Goal: Book appointment/travel/reservation

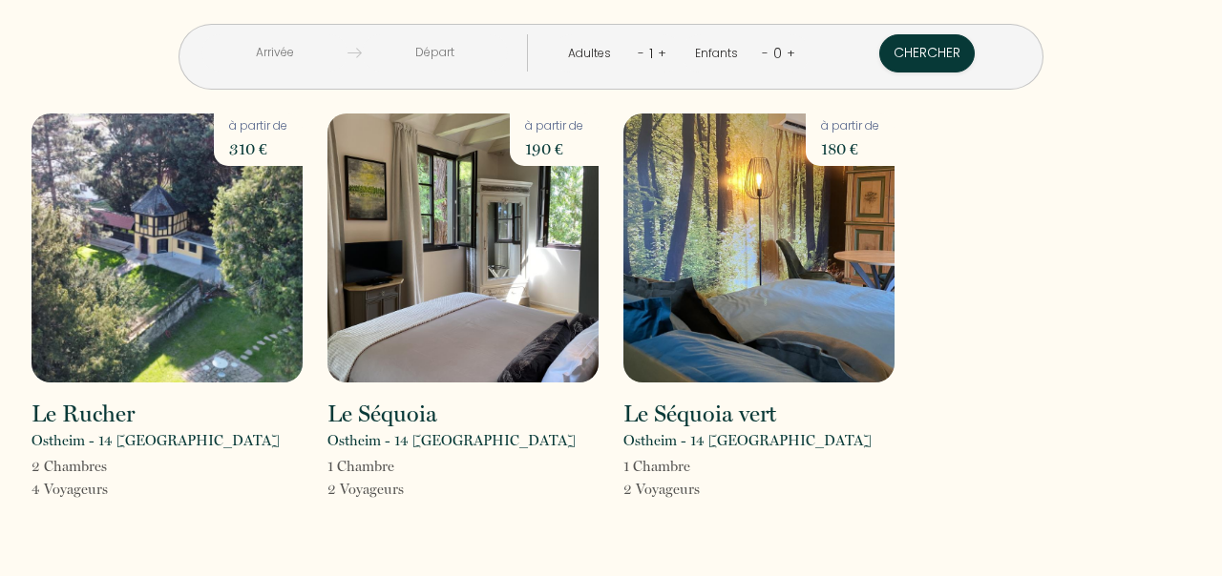
click at [298, 46] on input "text" at bounding box center [274, 52] width 146 height 37
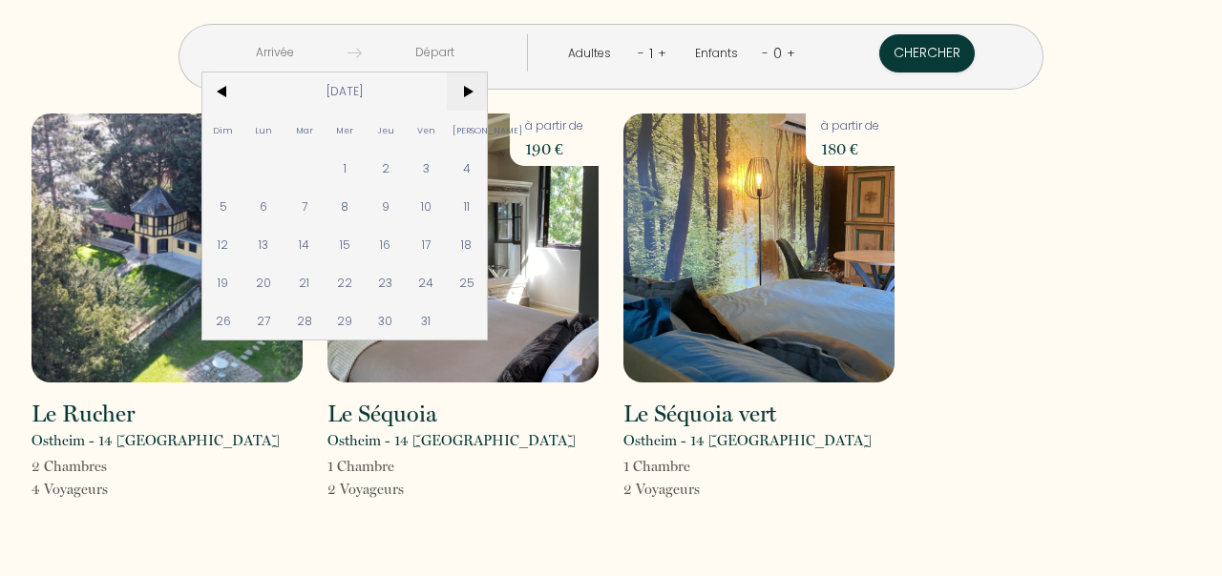
click at [485, 89] on span ">" at bounding box center [467, 92] width 41 height 38
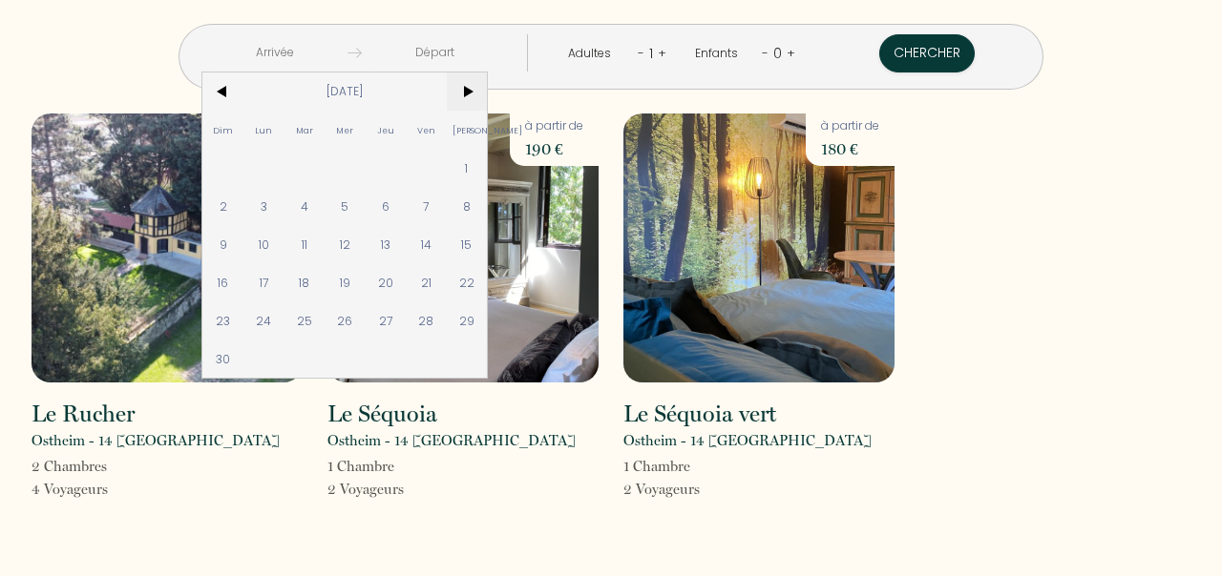
click at [485, 89] on span ">" at bounding box center [467, 92] width 41 height 38
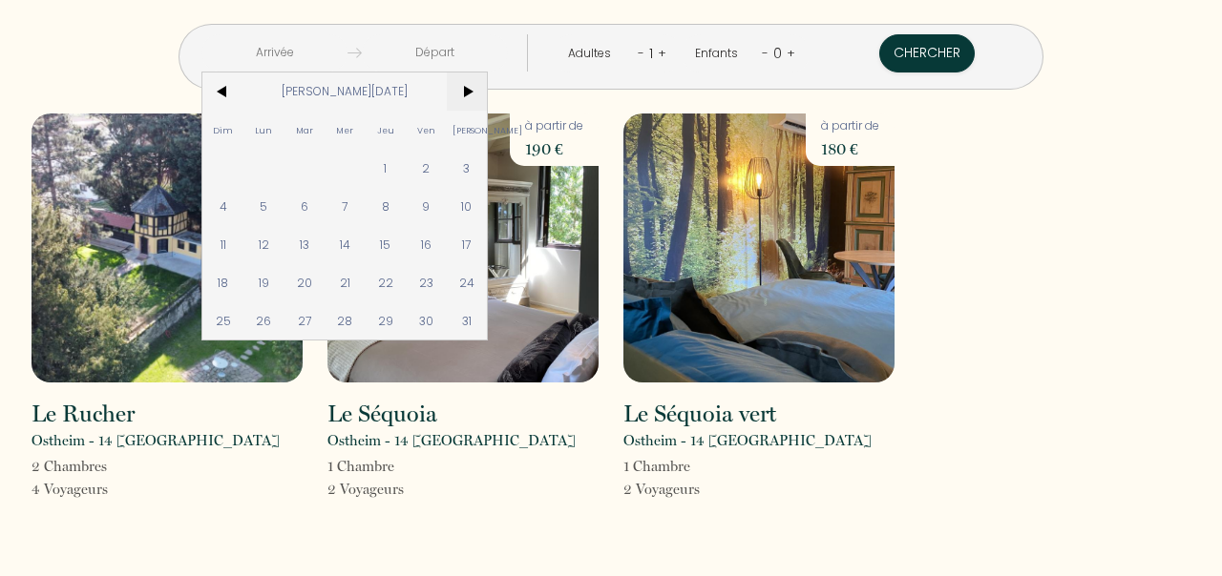
click at [485, 89] on span ">" at bounding box center [467, 92] width 41 height 38
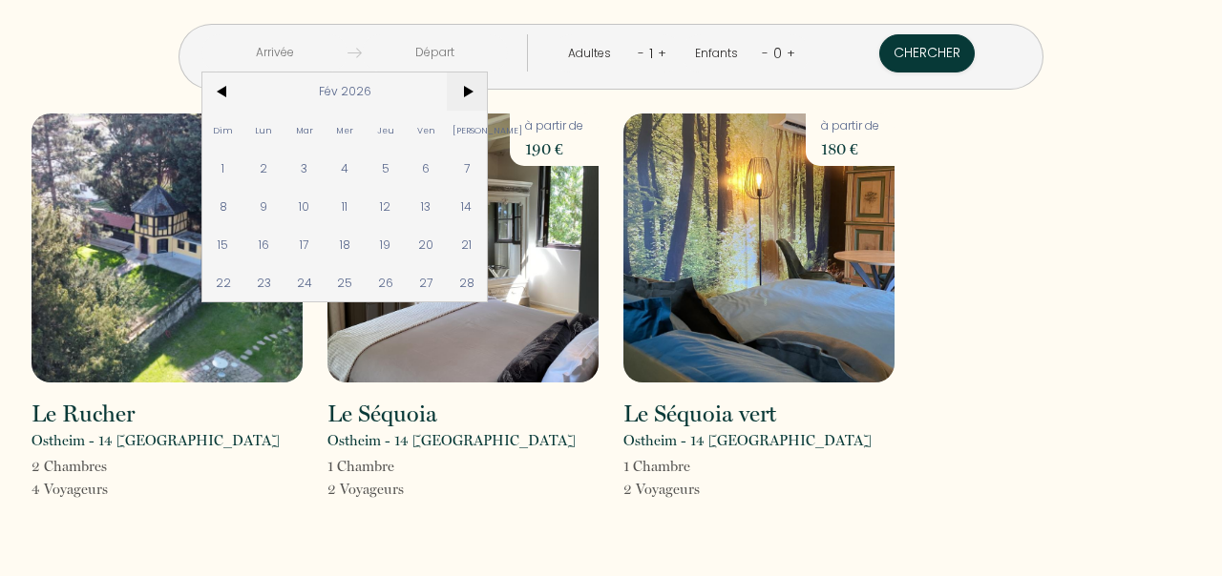
click at [485, 89] on span ">" at bounding box center [467, 92] width 41 height 38
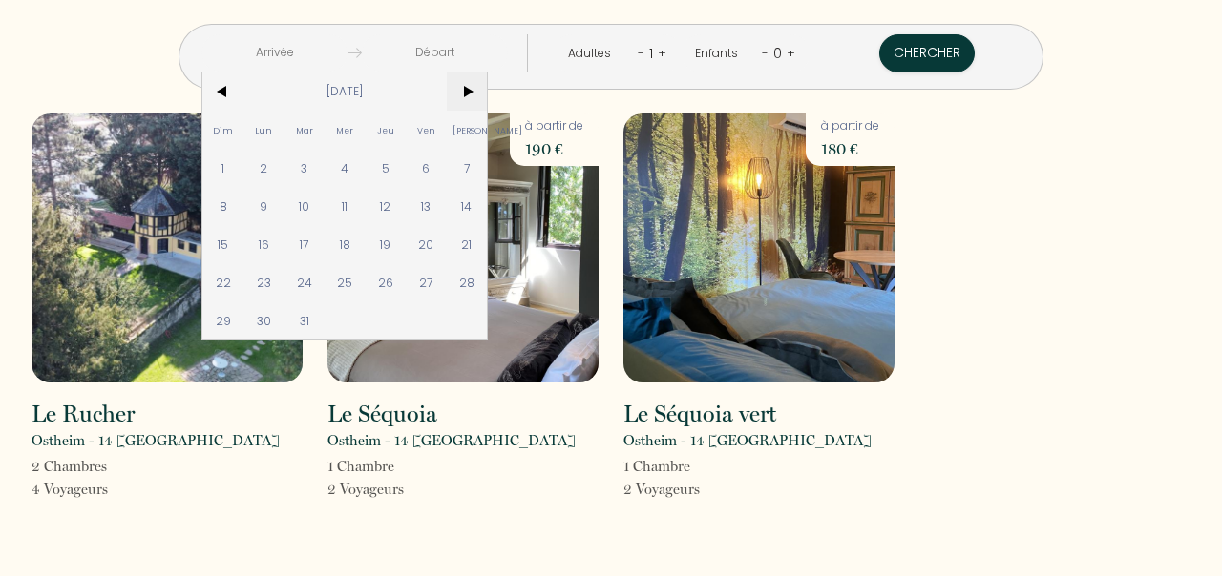
click at [485, 89] on span ">" at bounding box center [467, 92] width 41 height 38
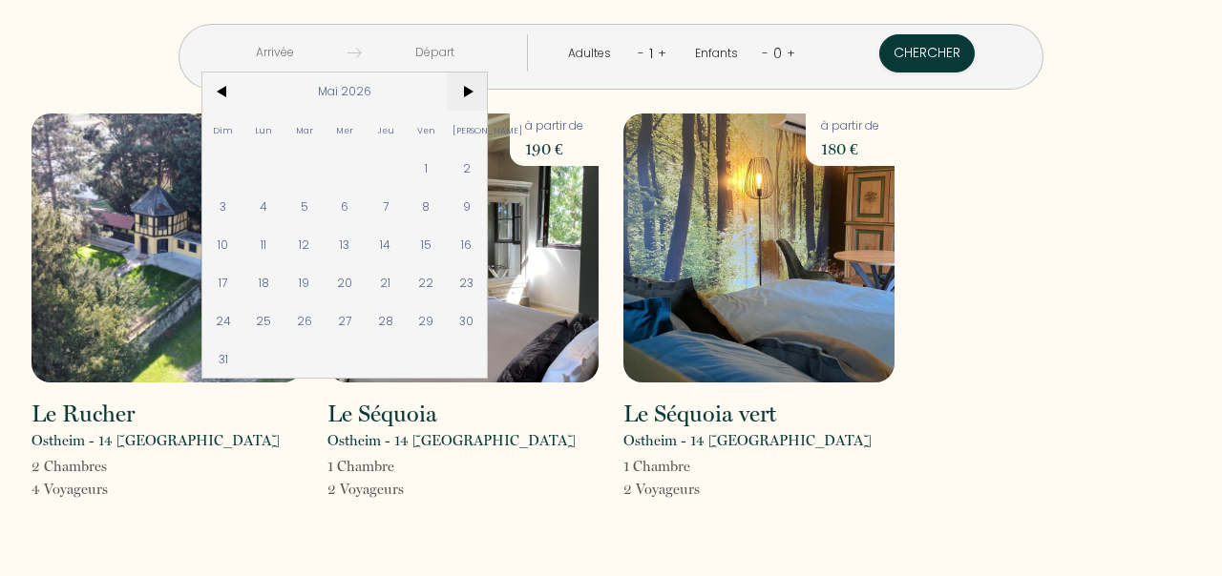
click at [485, 89] on span ">" at bounding box center [467, 92] width 41 height 38
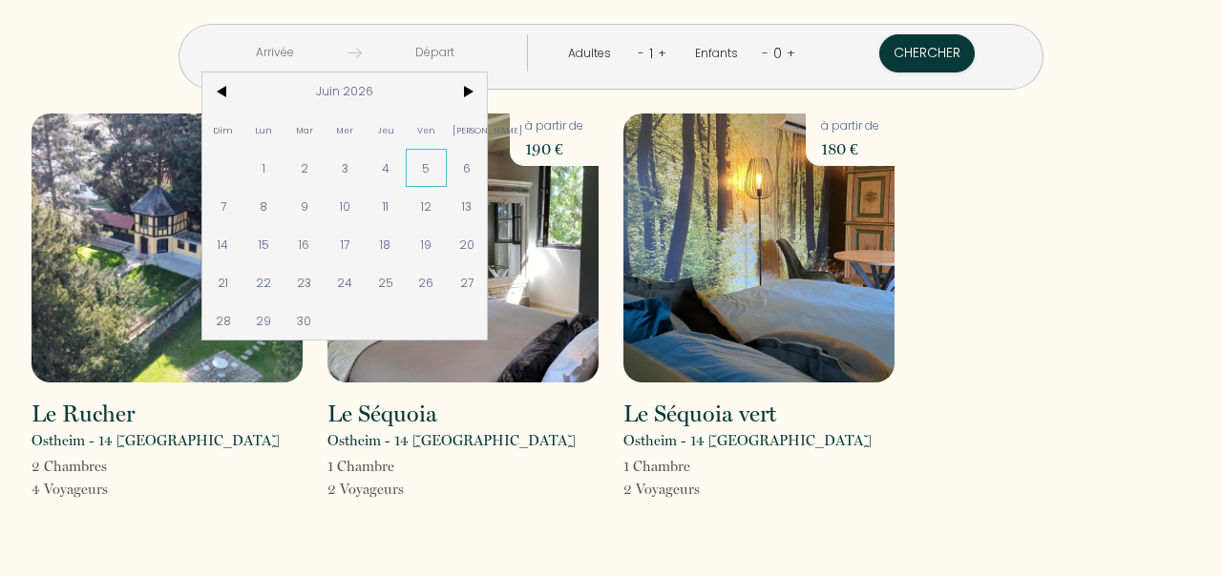
click at [447, 170] on span "5" at bounding box center [426, 168] width 41 height 38
type input "Ven 05 Juin 2026"
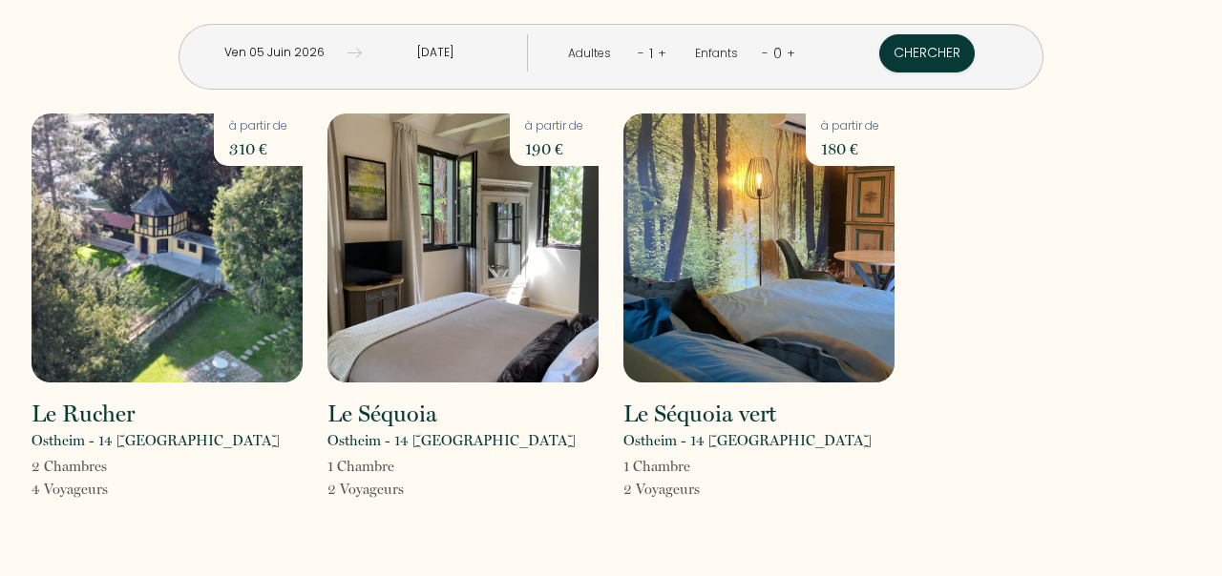
click at [477, 55] on input "[DATE]" at bounding box center [435, 52] width 146 height 37
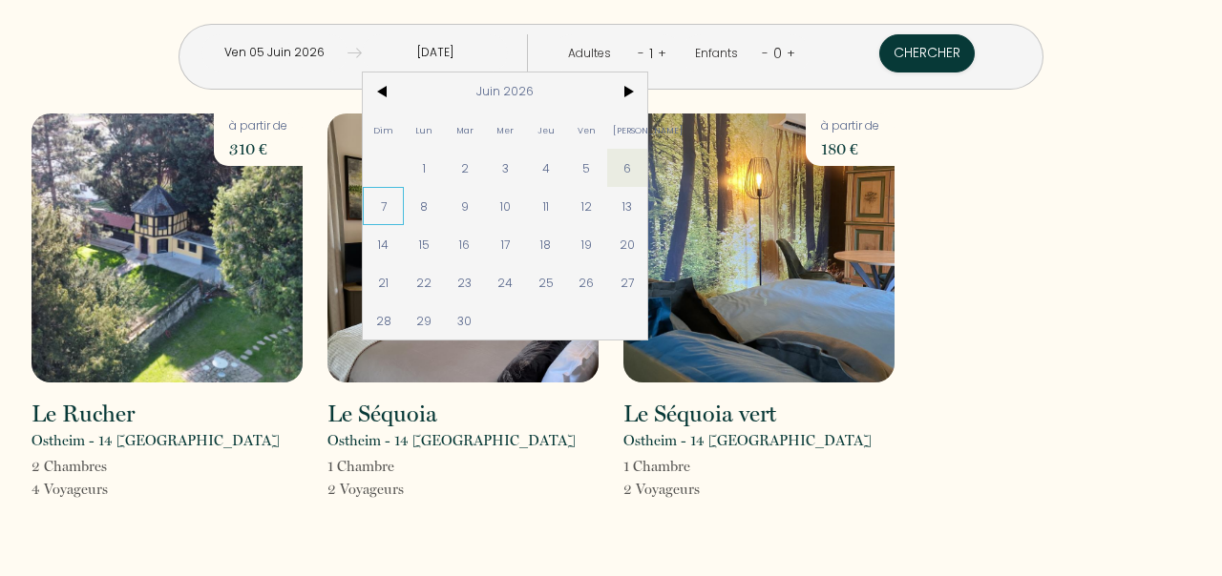
click at [404, 200] on span "7" at bounding box center [383, 206] width 41 height 38
type input "Dim 07 Juin 2026"
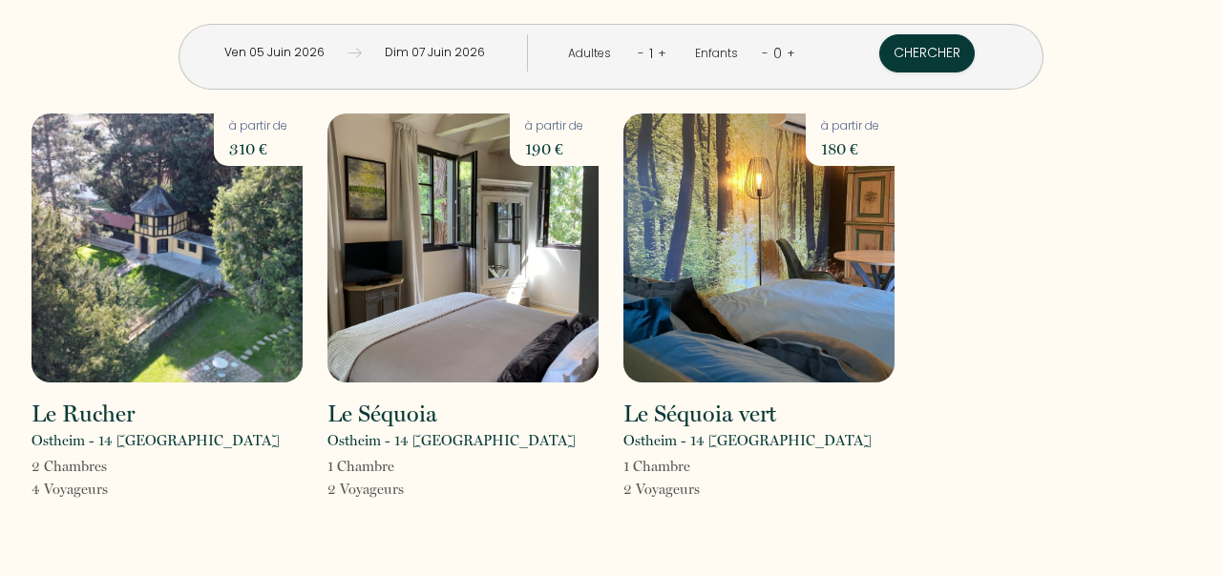
click at [662, 50] on link "+" at bounding box center [662, 53] width 9 height 18
click at [662, 50] on link "+" at bounding box center [663, 53] width 9 height 18
click at [917, 52] on button "Chercher" at bounding box center [928, 53] width 95 height 38
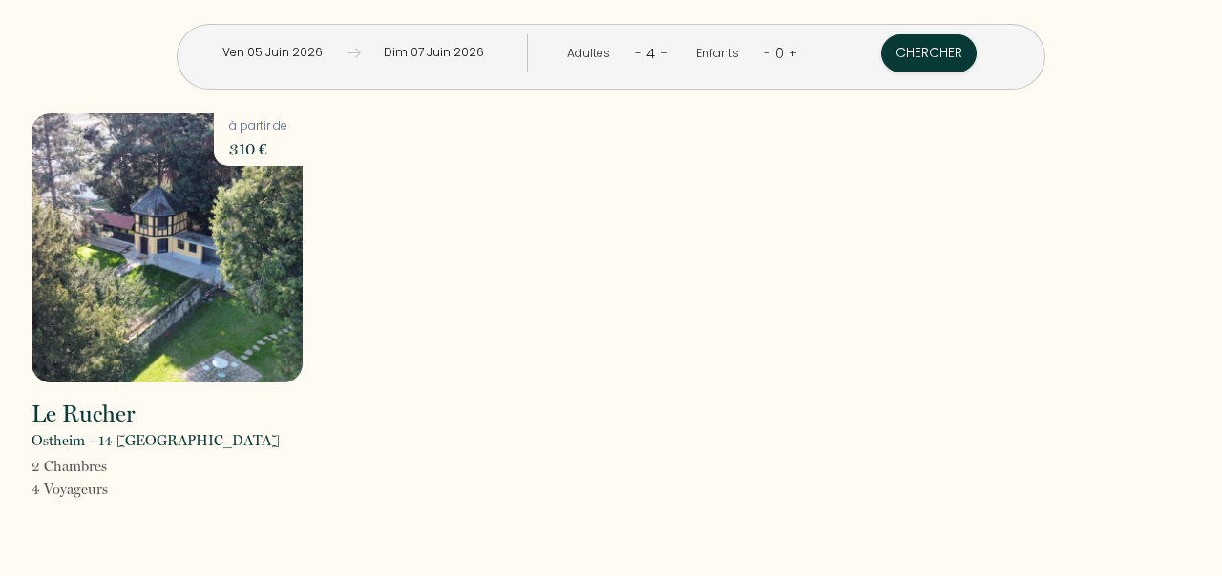
click at [657, 50] on div "4" at bounding box center [650, 53] width 18 height 31
click at [662, 53] on link "+" at bounding box center [663, 53] width 9 height 18
click at [911, 48] on button "Chercher" at bounding box center [928, 53] width 95 height 38
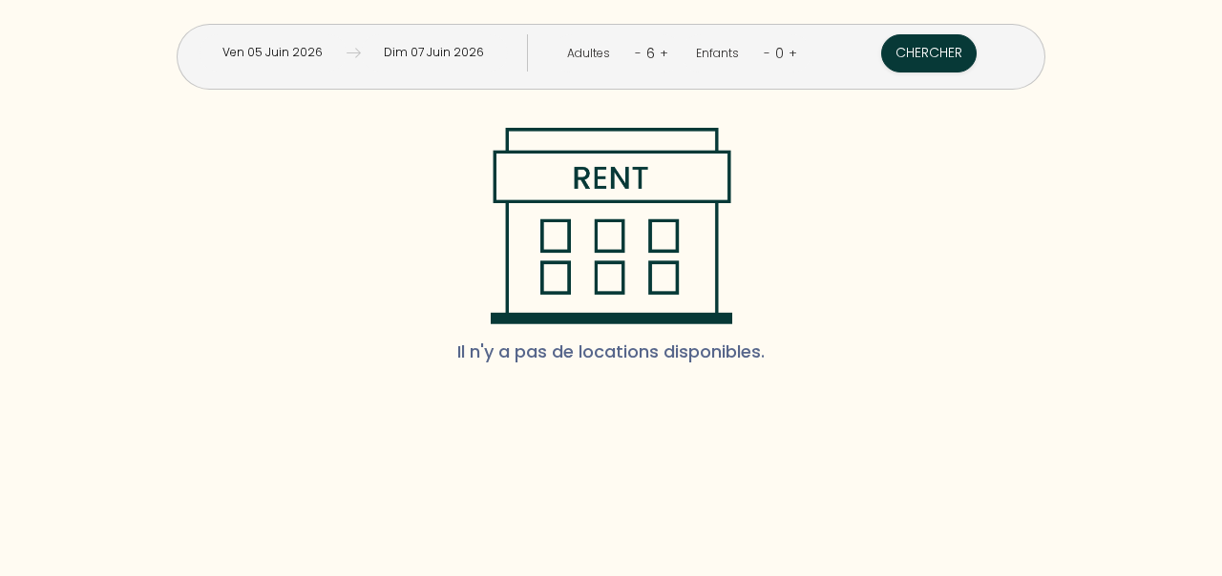
click at [638, 54] on link "-" at bounding box center [638, 53] width 7 height 18
click at [903, 54] on button "Chercher" at bounding box center [928, 53] width 95 height 38
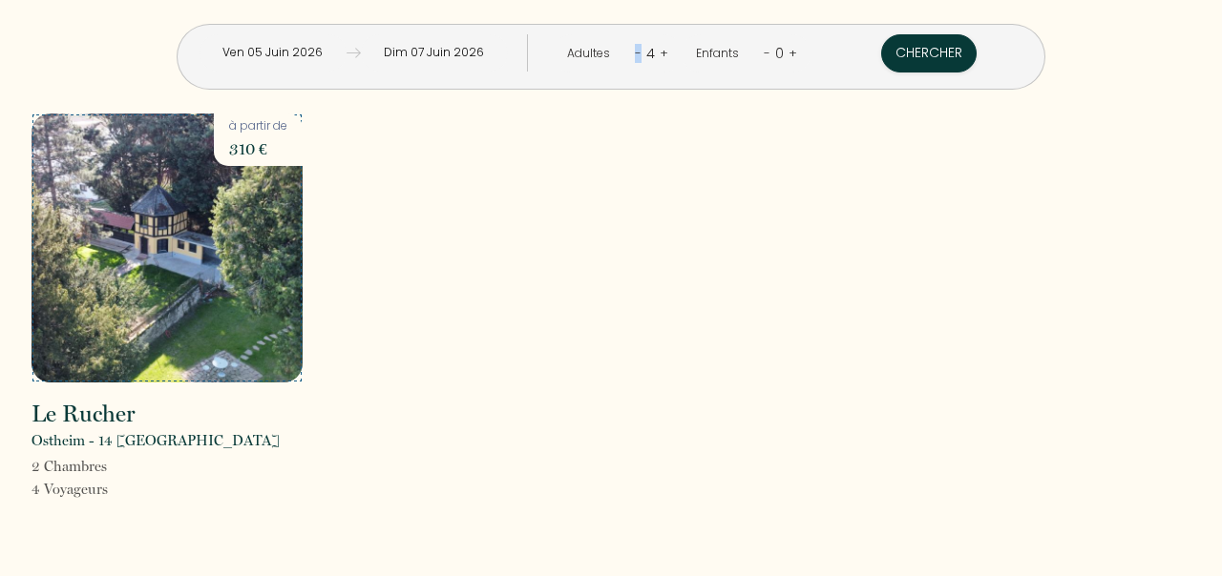
click at [236, 206] on img at bounding box center [166, 248] width 271 height 269
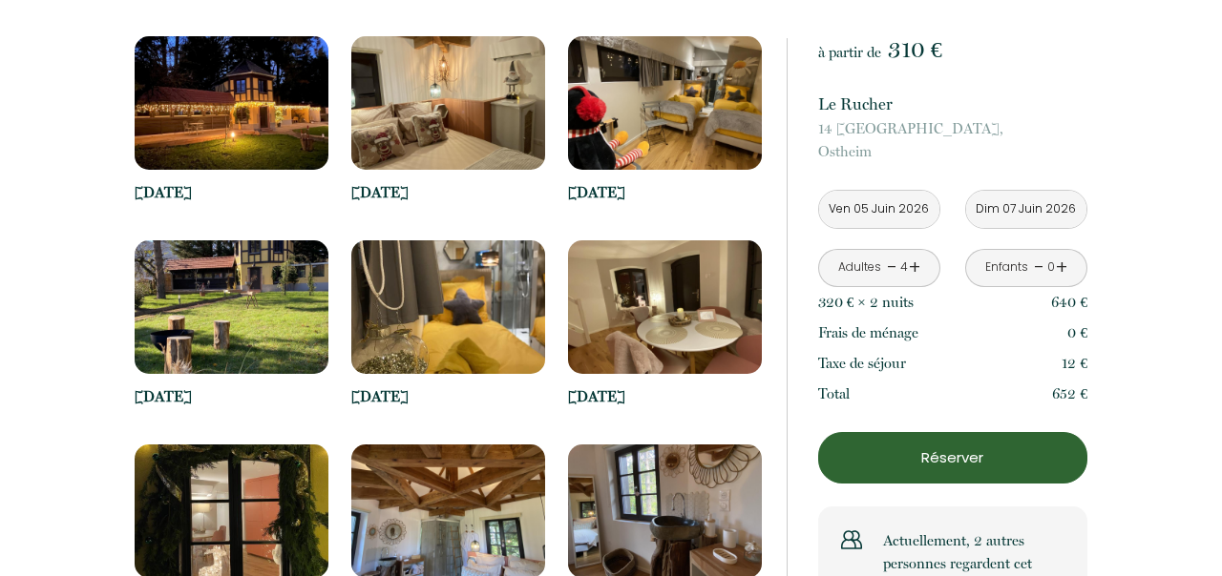
scroll to position [3136, 0]
